Goal: Information Seeking & Learning: Find specific fact

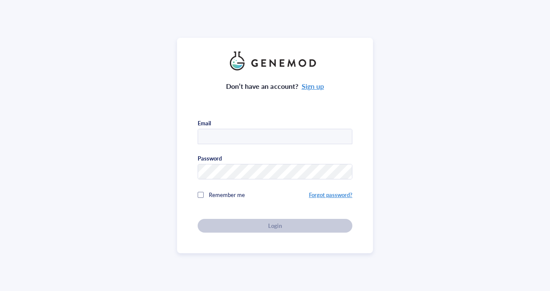
click at [246, 137] on input "text" at bounding box center [275, 136] width 154 height 15
type input "[EMAIL_ADDRESS][DOMAIN_NAME]"
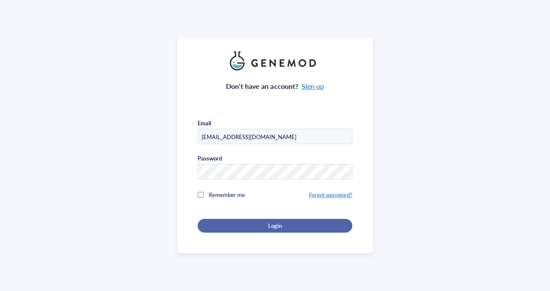
click at [275, 223] on span "Login" at bounding box center [274, 226] width 13 height 8
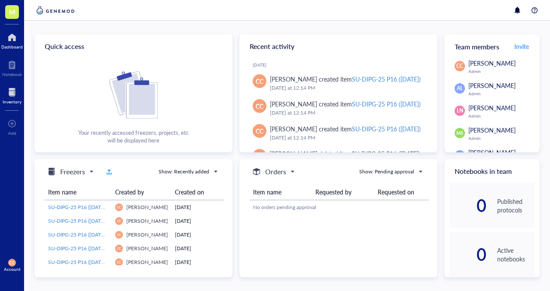
click at [12, 94] on div at bounding box center [12, 92] width 19 height 14
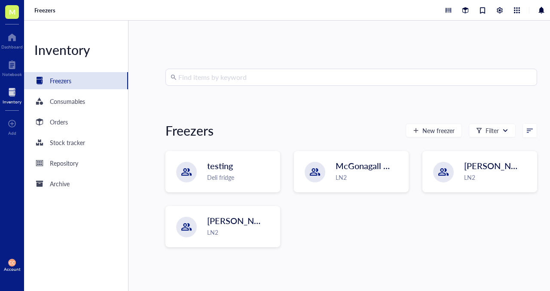
click at [202, 75] on input "search" at bounding box center [354, 77] width 353 height 16
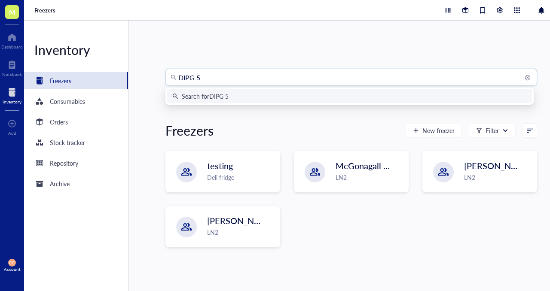
type input "DIPG 50"
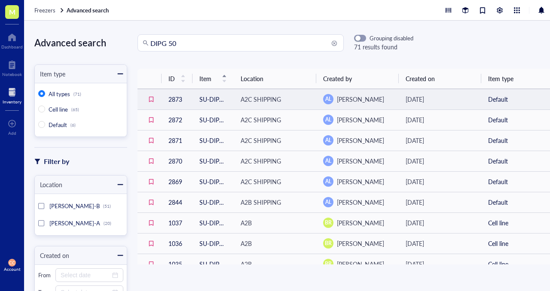
click at [359, 91] on td "AL [PERSON_NAME]" at bounding box center [357, 99] width 82 height 21
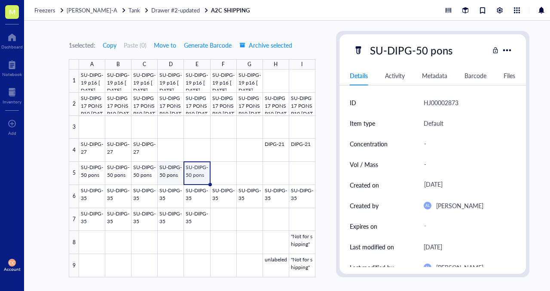
click at [175, 170] on div at bounding box center [197, 174] width 236 height 208
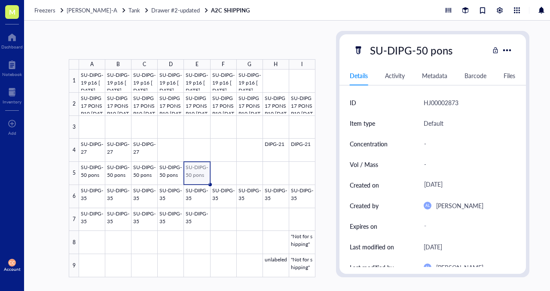
click at [185, 172] on div at bounding box center [197, 174] width 236 height 208
click at [112, 170] on div at bounding box center [197, 174] width 236 height 208
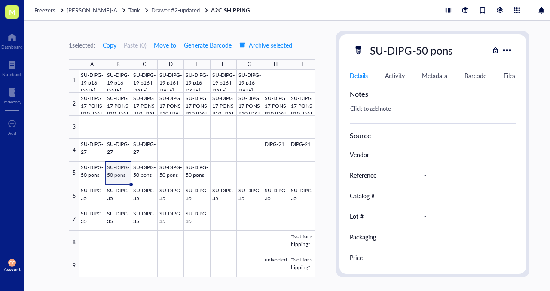
scroll to position [197, 0]
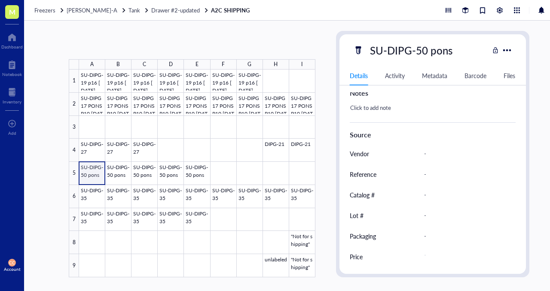
click at [91, 177] on div at bounding box center [197, 174] width 236 height 208
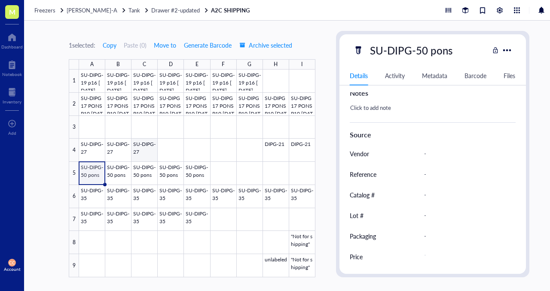
click at [152, 155] on div at bounding box center [197, 174] width 236 height 208
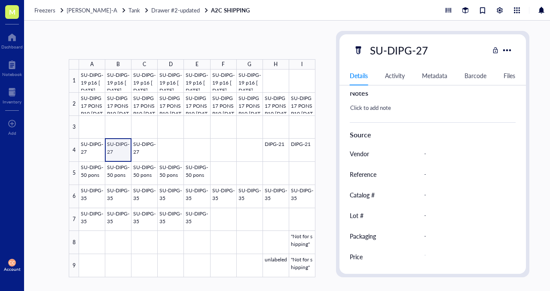
click at [121, 152] on div at bounding box center [197, 174] width 236 height 208
click at [94, 151] on div at bounding box center [197, 174] width 236 height 208
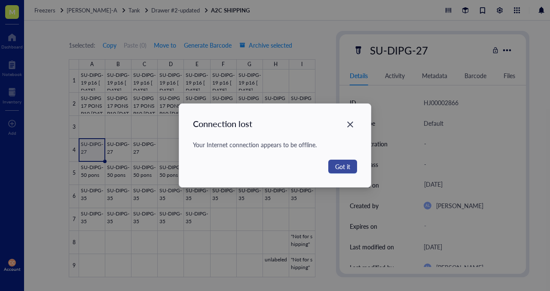
click at [346, 164] on span "Got it" at bounding box center [342, 166] width 15 height 9
